Goal: Task Accomplishment & Management: Manage account settings

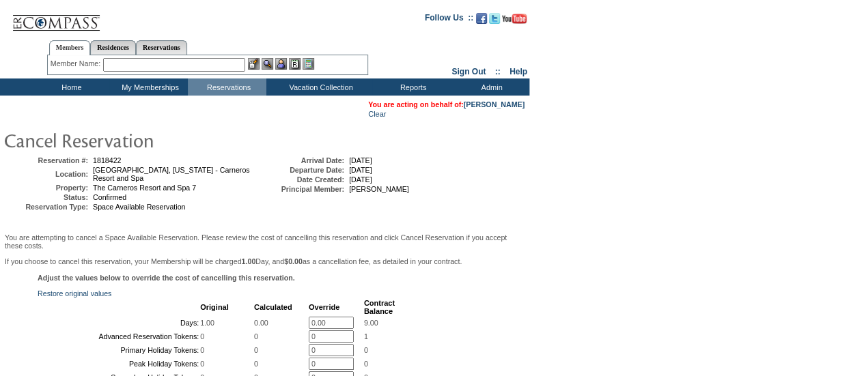
scroll to position [44, 0]
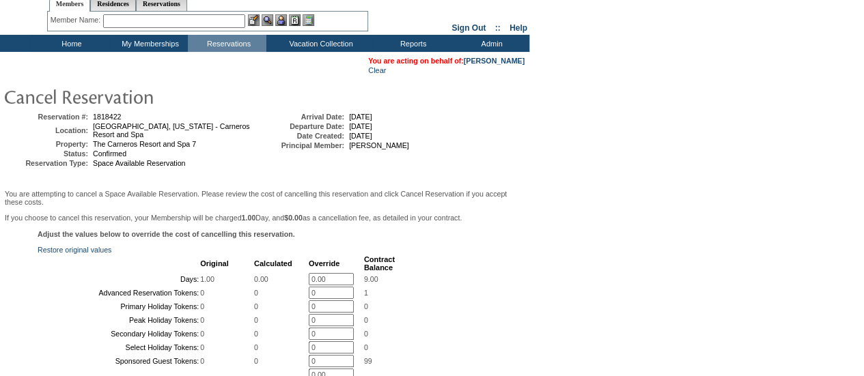
drag, startPoint x: 343, startPoint y: 288, endPoint x: 276, endPoint y: 286, distance: 66.9
click at [276, 285] on tr "Days: 1.00 0.00 0.00 * 9.00" at bounding box center [217, 279] width 356 height 12
type input "0"
click at [412, 263] on div "Adjust the values below to override the cost of cancelling this reservation. Re…" at bounding box center [264, 364] width 522 height 269
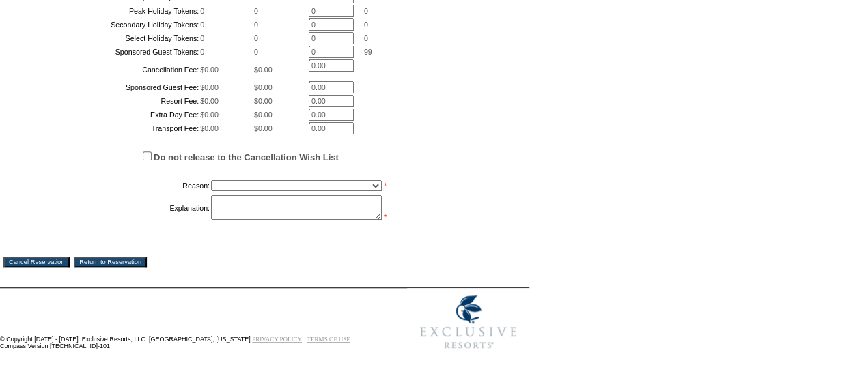
scroll to position [462, 0]
click at [238, 188] on select "Creating Continuous Stay Days Booked After Cancellation Experiential / Hotel / …" at bounding box center [296, 185] width 171 height 11
select select "1026"
click at [211, 180] on select "Creating Continuous Stay Days Booked After Cancellation Experiential / Hotel / …" at bounding box center [296, 185] width 171 height 11
click at [254, 207] on textarea at bounding box center [296, 207] width 171 height 25
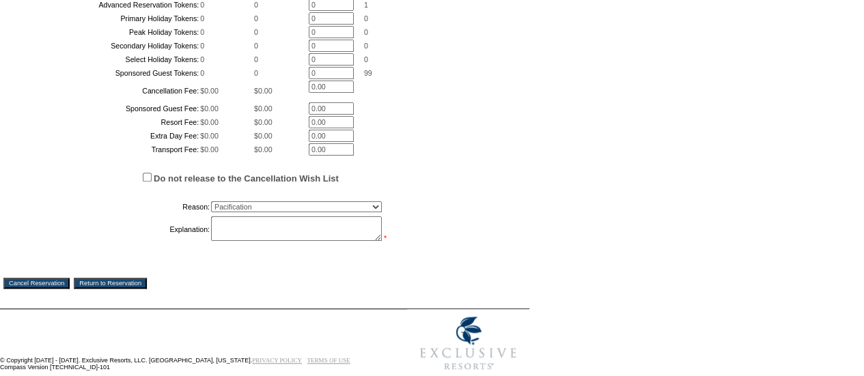
scroll to position [307, 0]
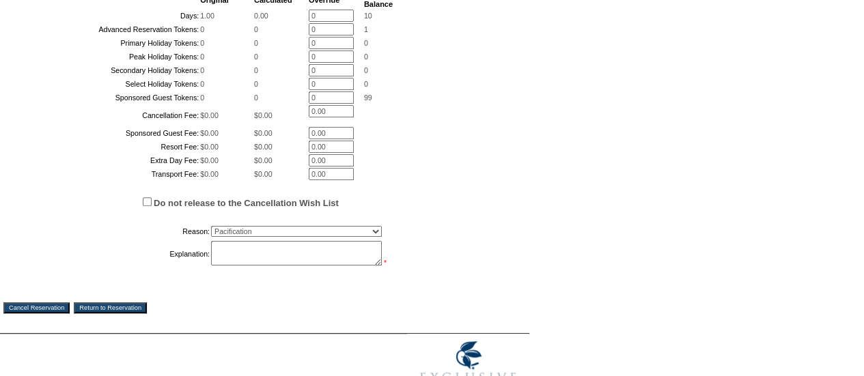
drag, startPoint x: 417, startPoint y: 210, endPoint x: 396, endPoint y: 215, distance: 21.9
click at [396, 215] on div "Adjust the values below to override the cost of cancelling this reservation. Re…" at bounding box center [264, 124] width 522 height 315
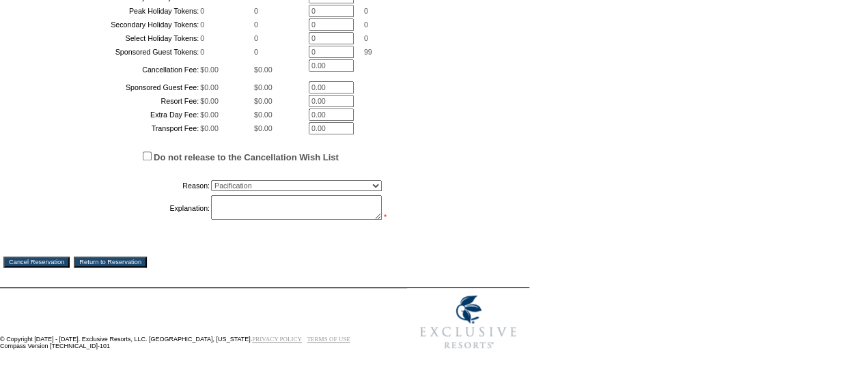
click at [271, 220] on textarea at bounding box center [296, 207] width 171 height 25
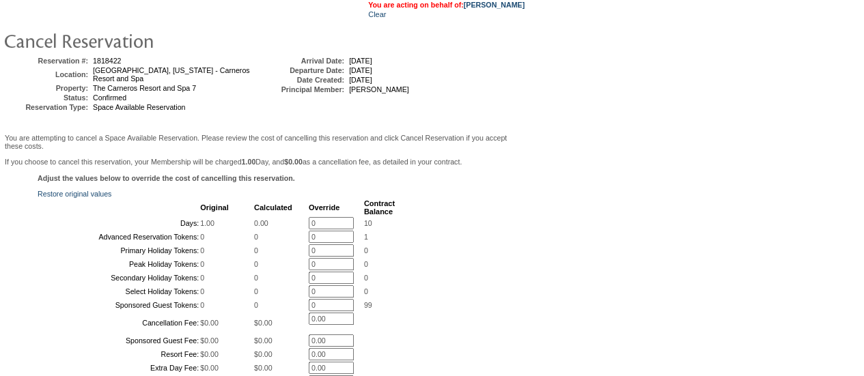
scroll to position [462, 0]
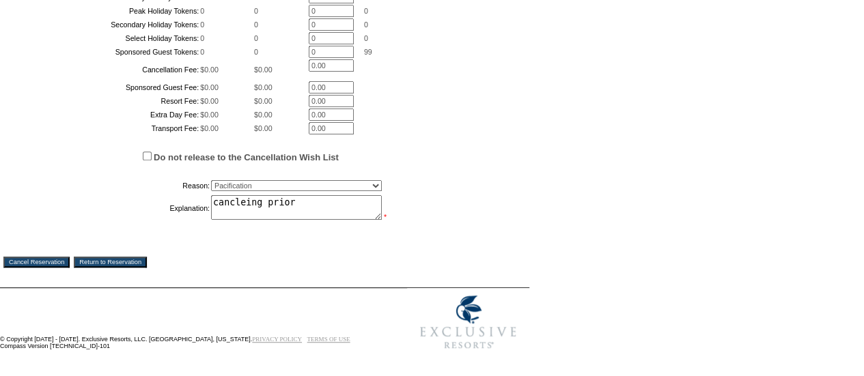
click at [242, 205] on textarea "cancleing prior" at bounding box center [296, 207] width 171 height 25
click at [307, 198] on textarea "canceling prior" at bounding box center [296, 207] width 171 height 25
type textarea "canceling prior to cancelation deadline. jd"
click at [23, 260] on input "Cancel Reservation" at bounding box center [36, 262] width 66 height 11
